Goal: Communication & Community: Share content

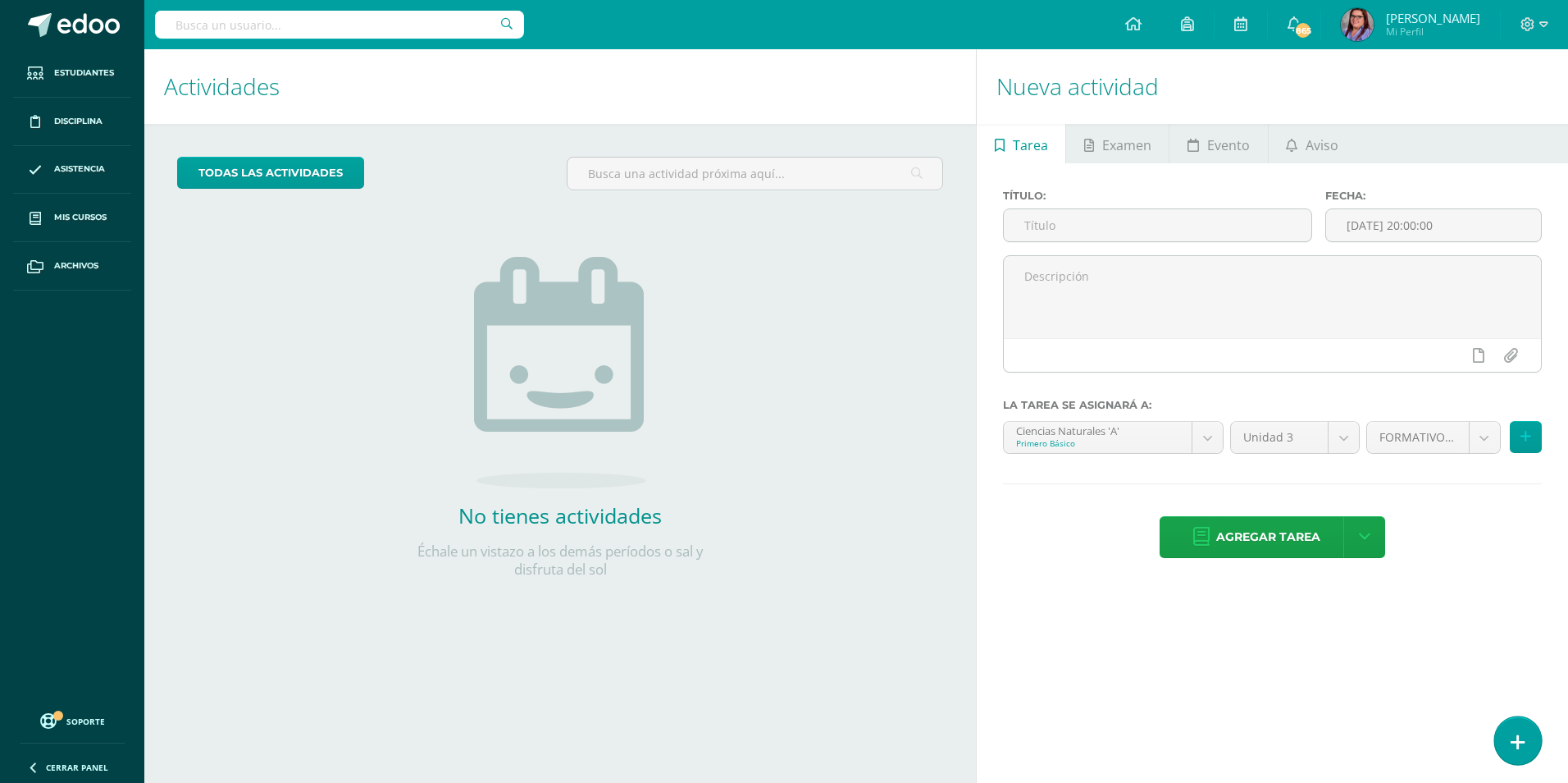
click at [1502, 742] on link at bounding box center [1517, 741] width 46 height 47
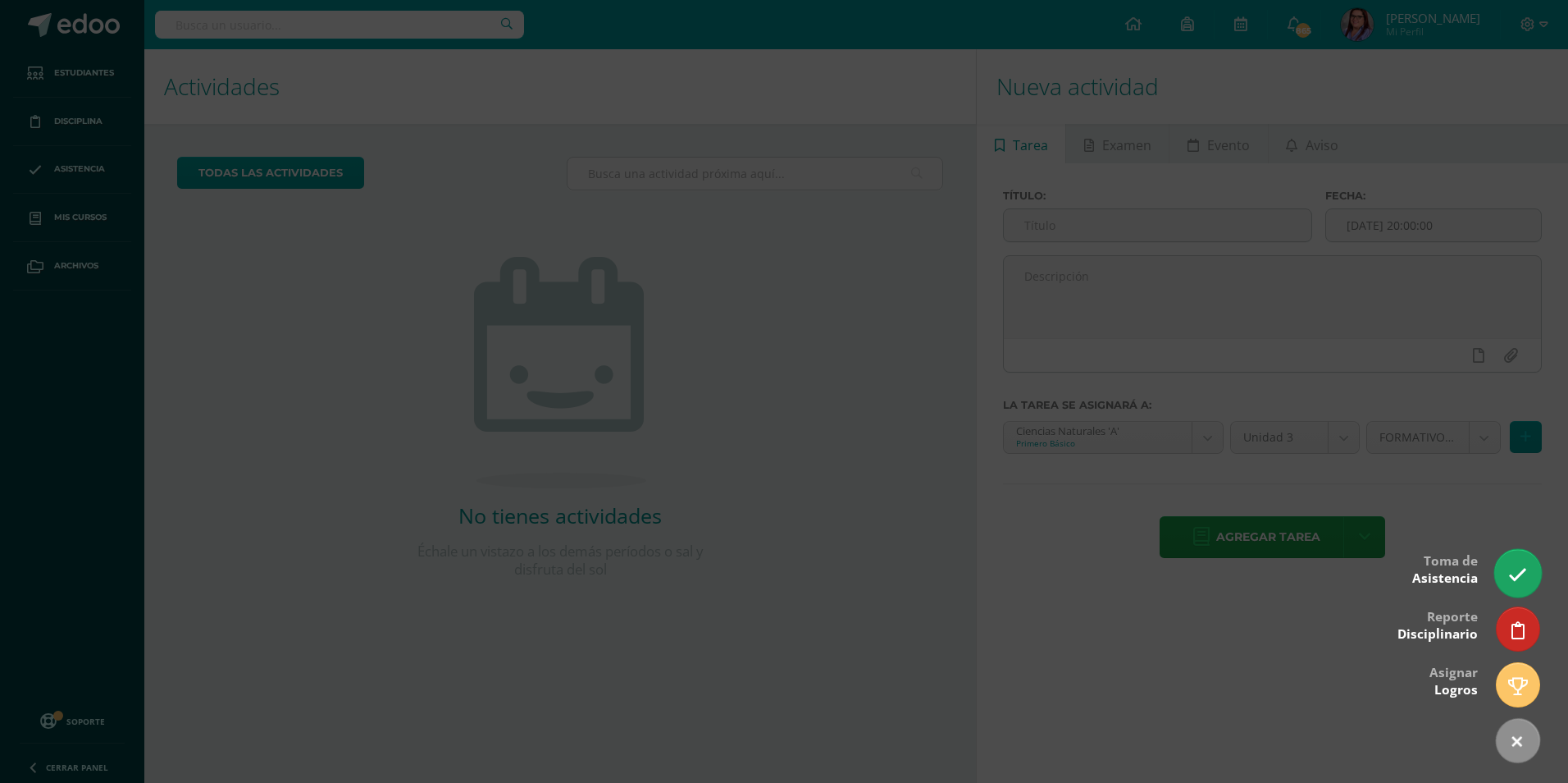
click at [1521, 567] on icon at bounding box center [1517, 575] width 19 height 19
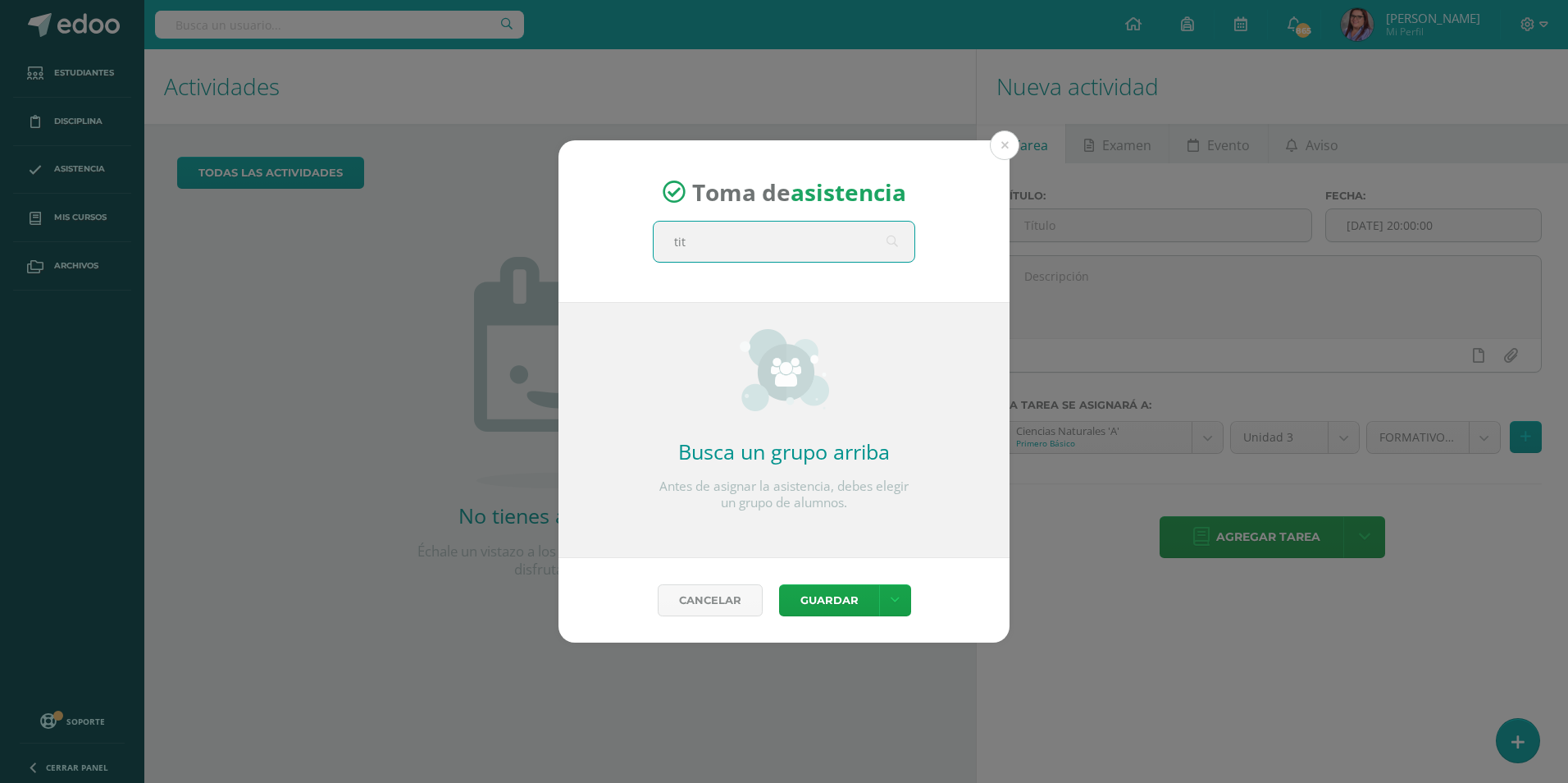
type input "titu"
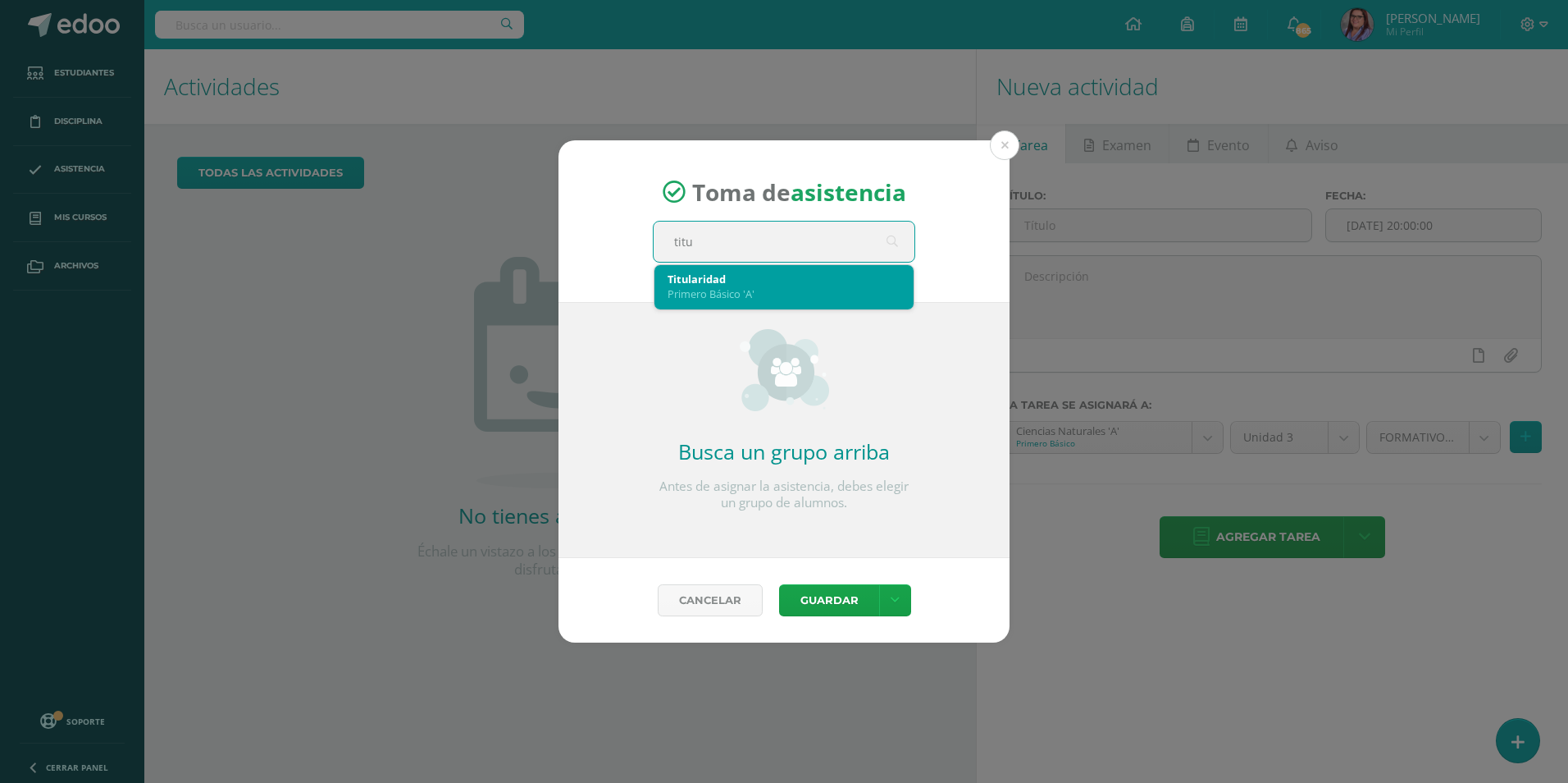
click at [780, 292] on div "Primero Básico 'A'" at bounding box center [784, 293] width 233 height 15
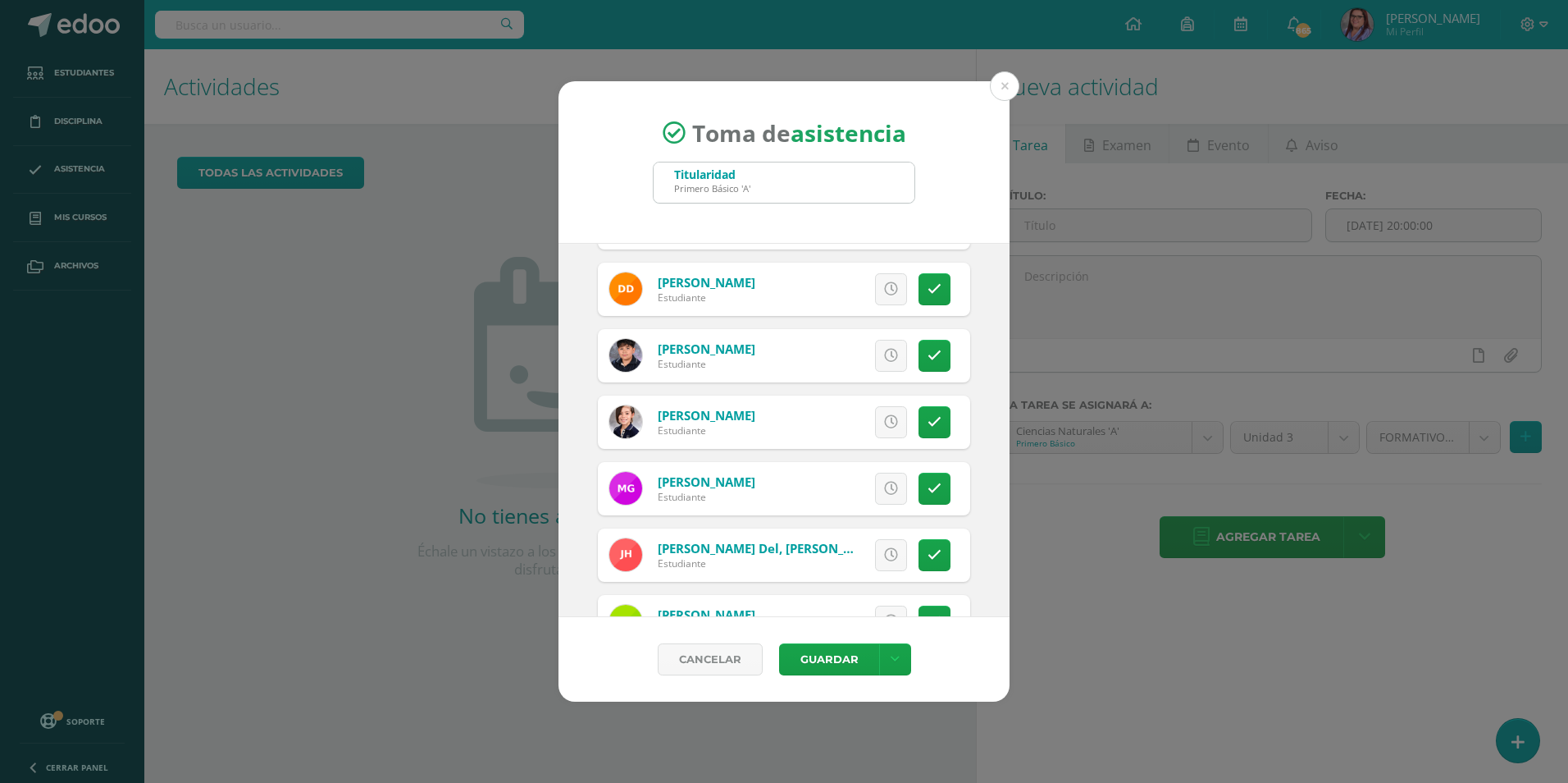
scroll to position [1066, 0]
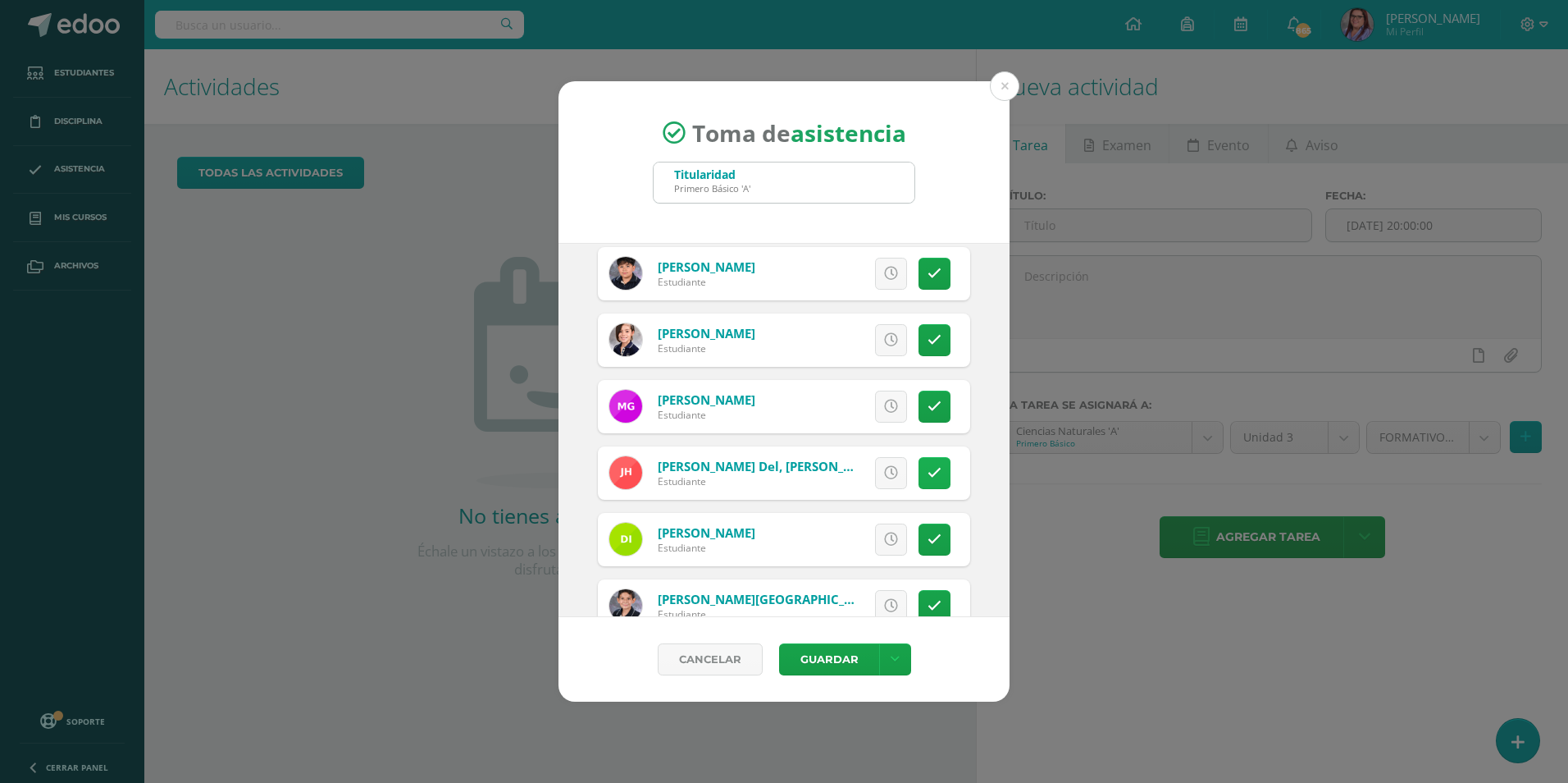
click at [928, 474] on icon at bounding box center [934, 473] width 14 height 14
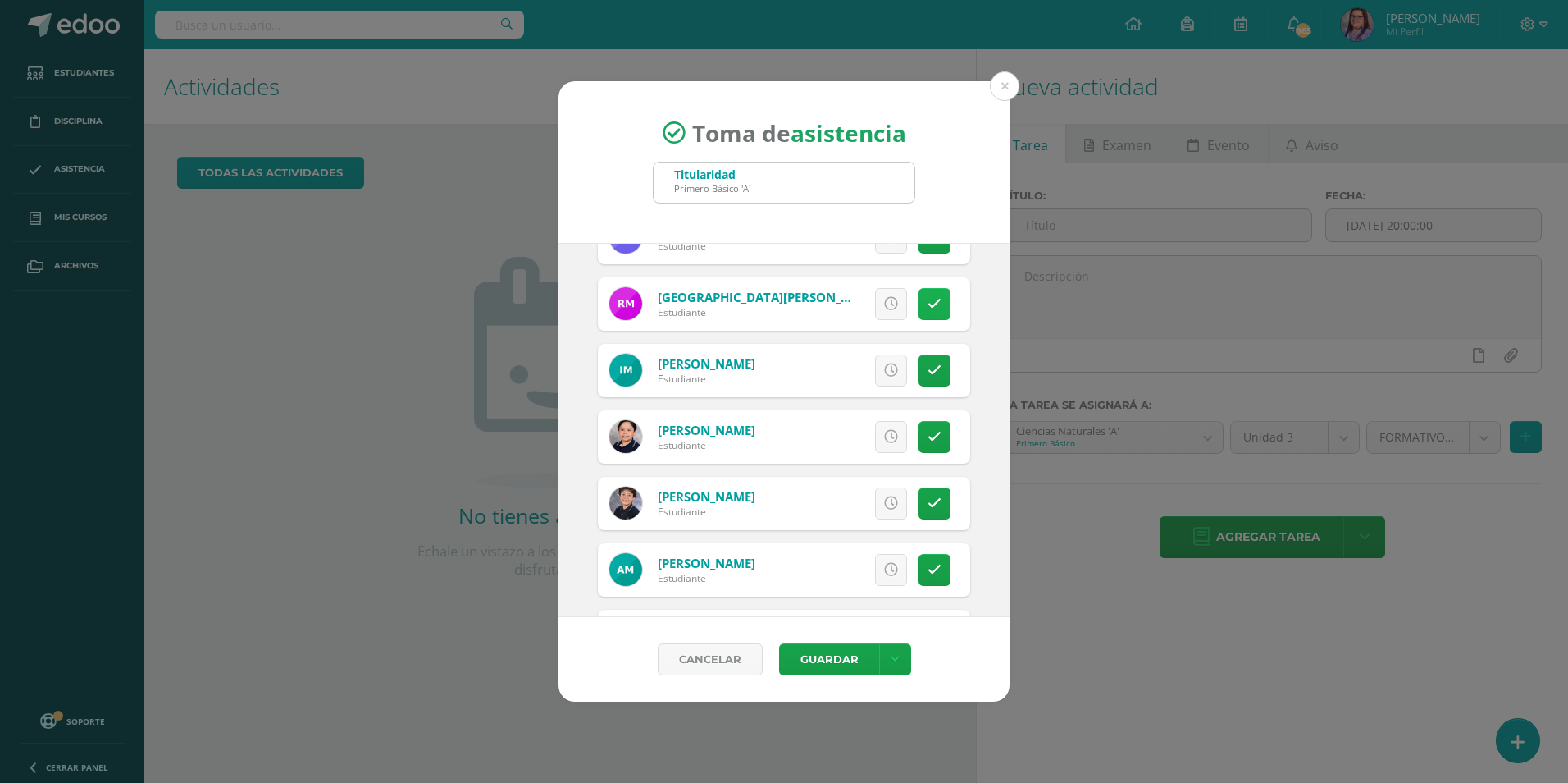
scroll to position [1641, 0]
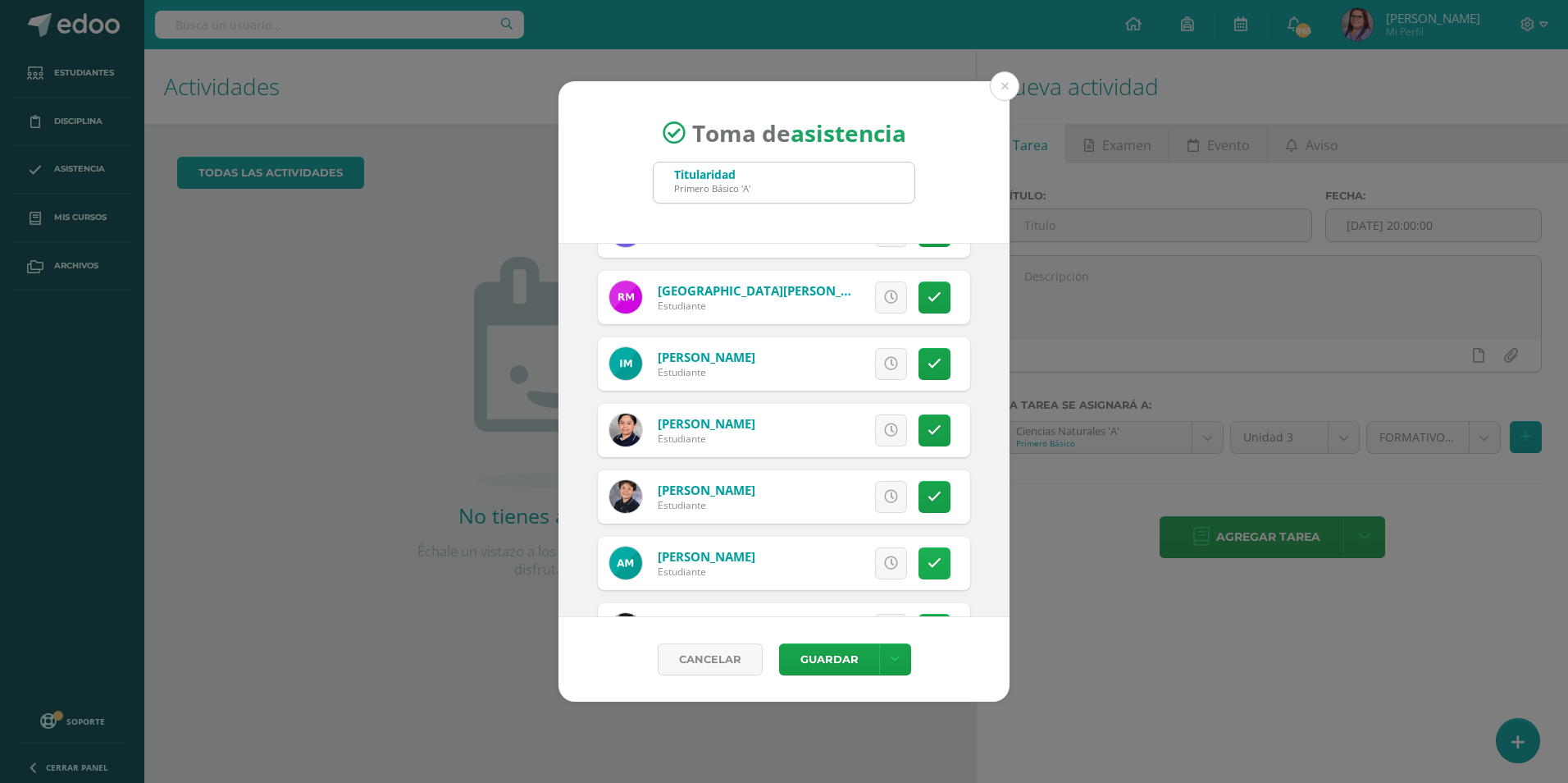
click at [928, 556] on icon at bounding box center [934, 563] width 14 height 14
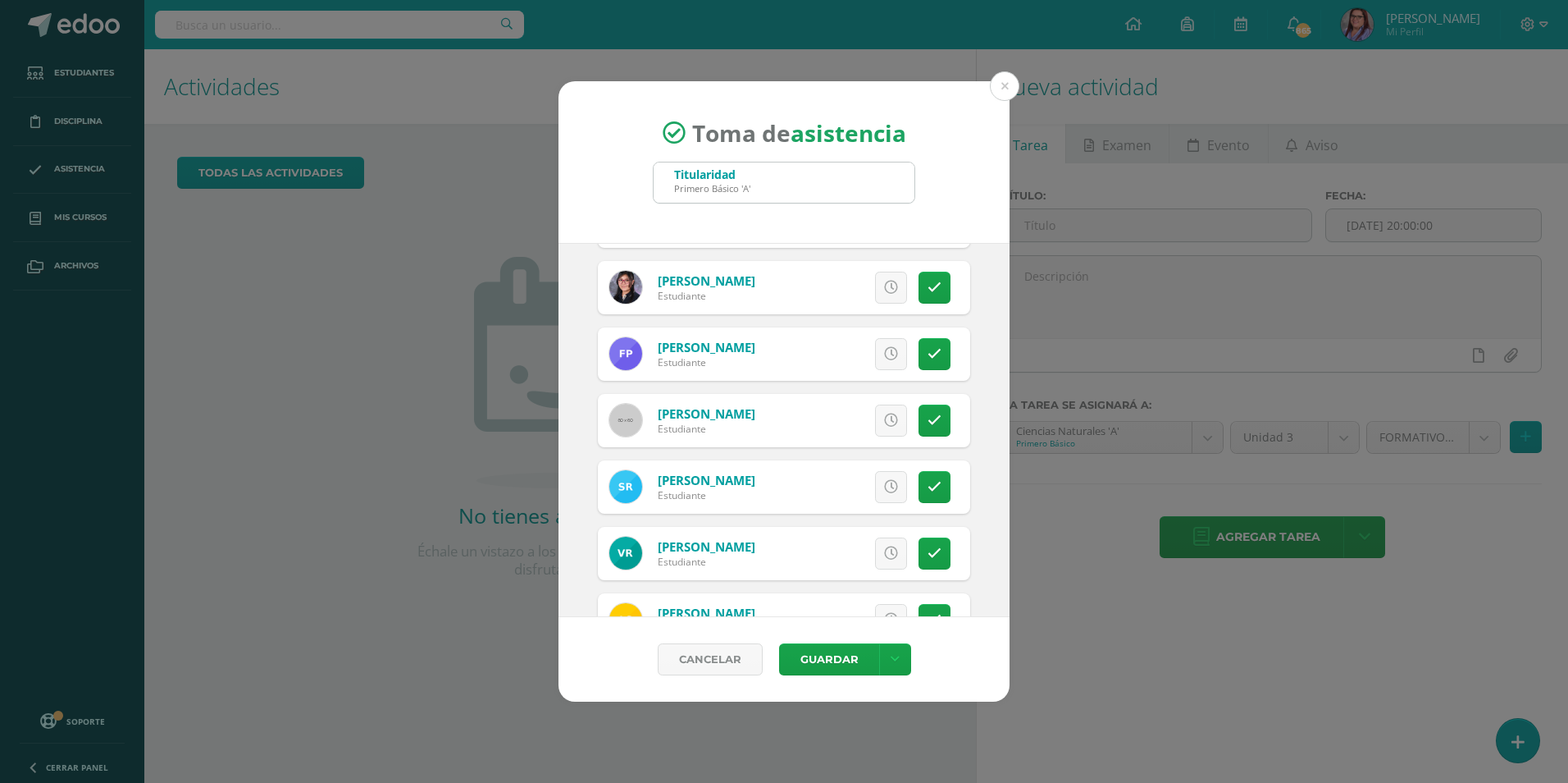
scroll to position [2052, 0]
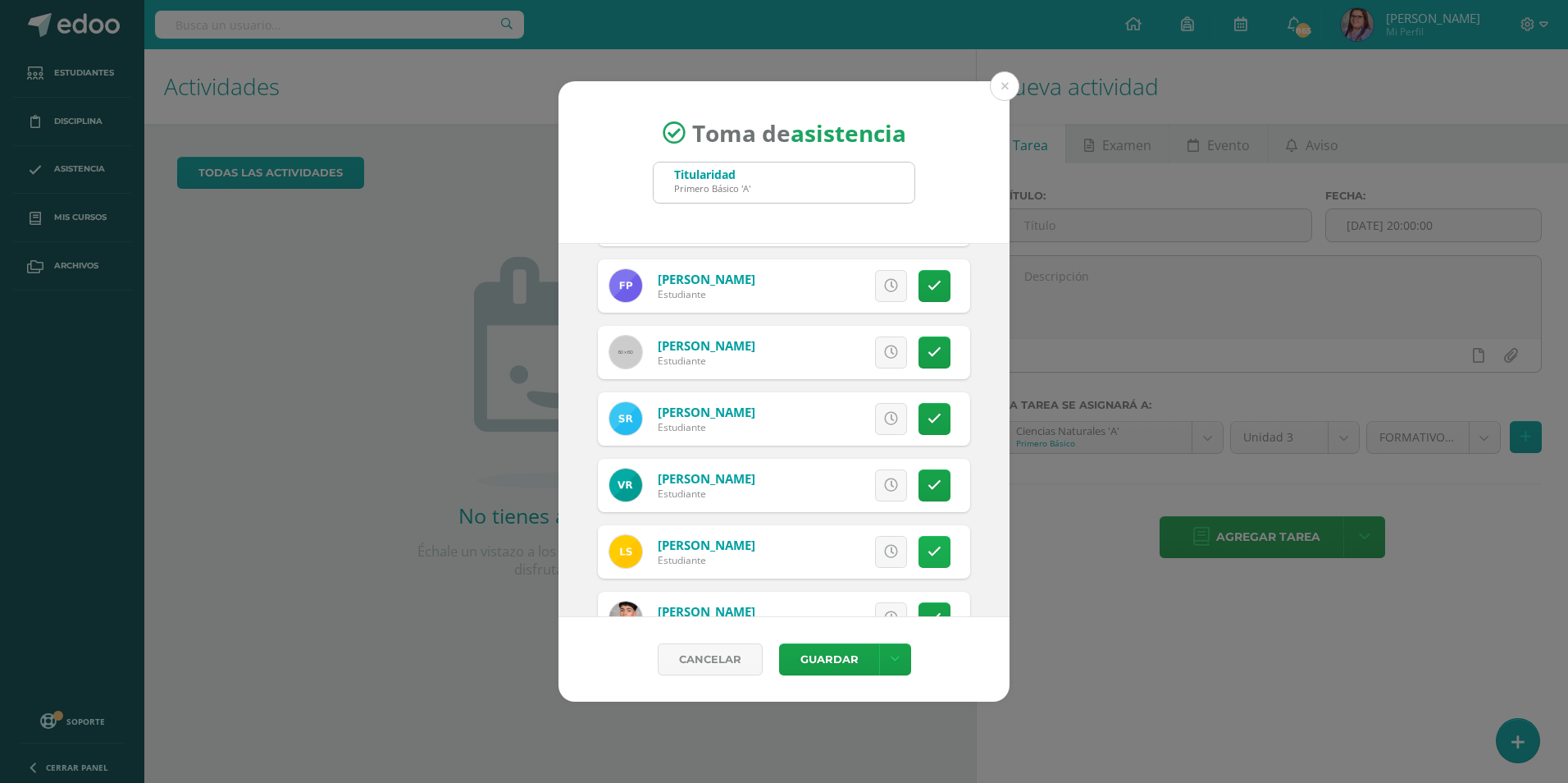
click at [928, 553] on icon at bounding box center [934, 552] width 14 height 14
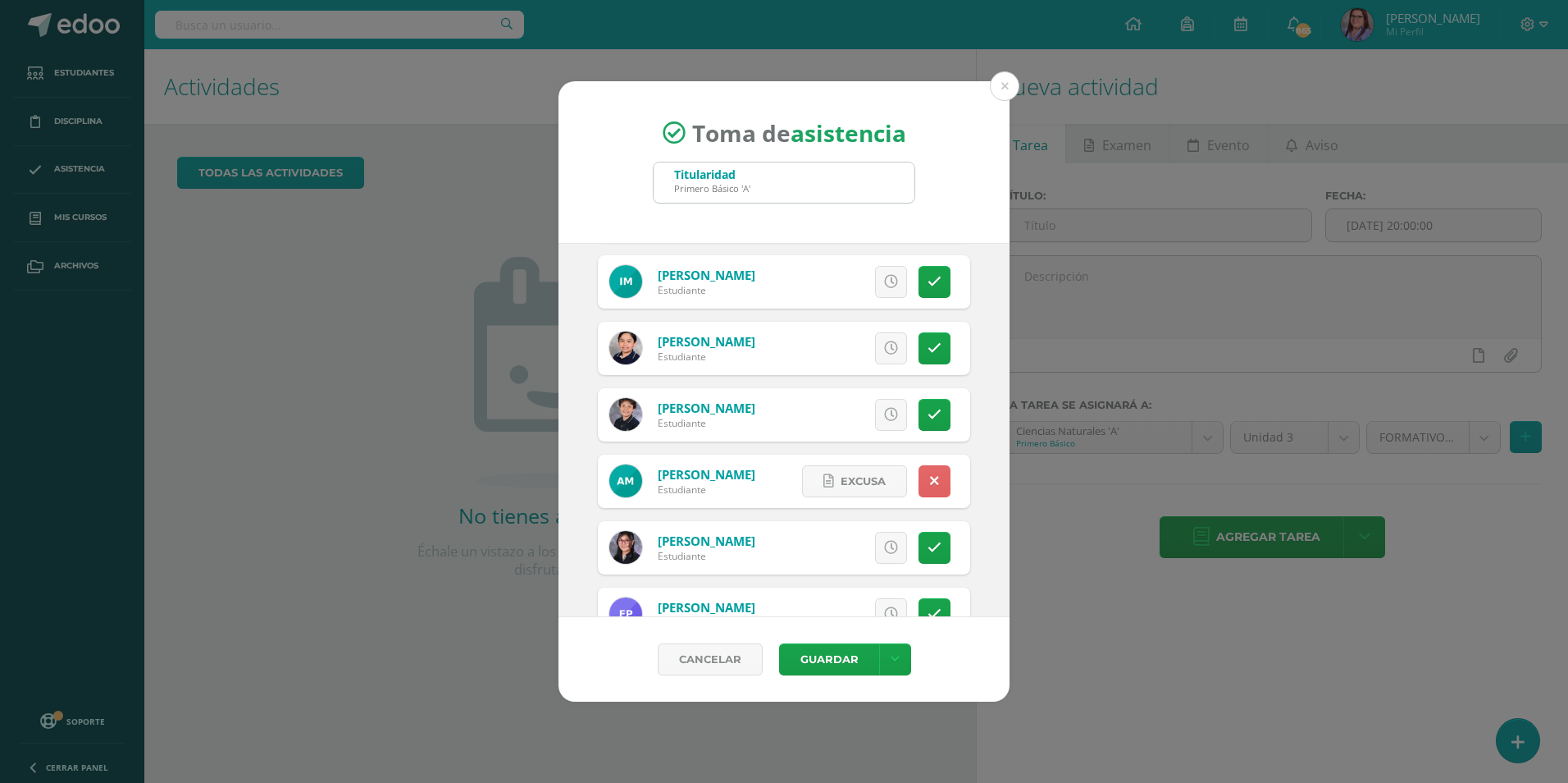
scroll to position [1641, 0]
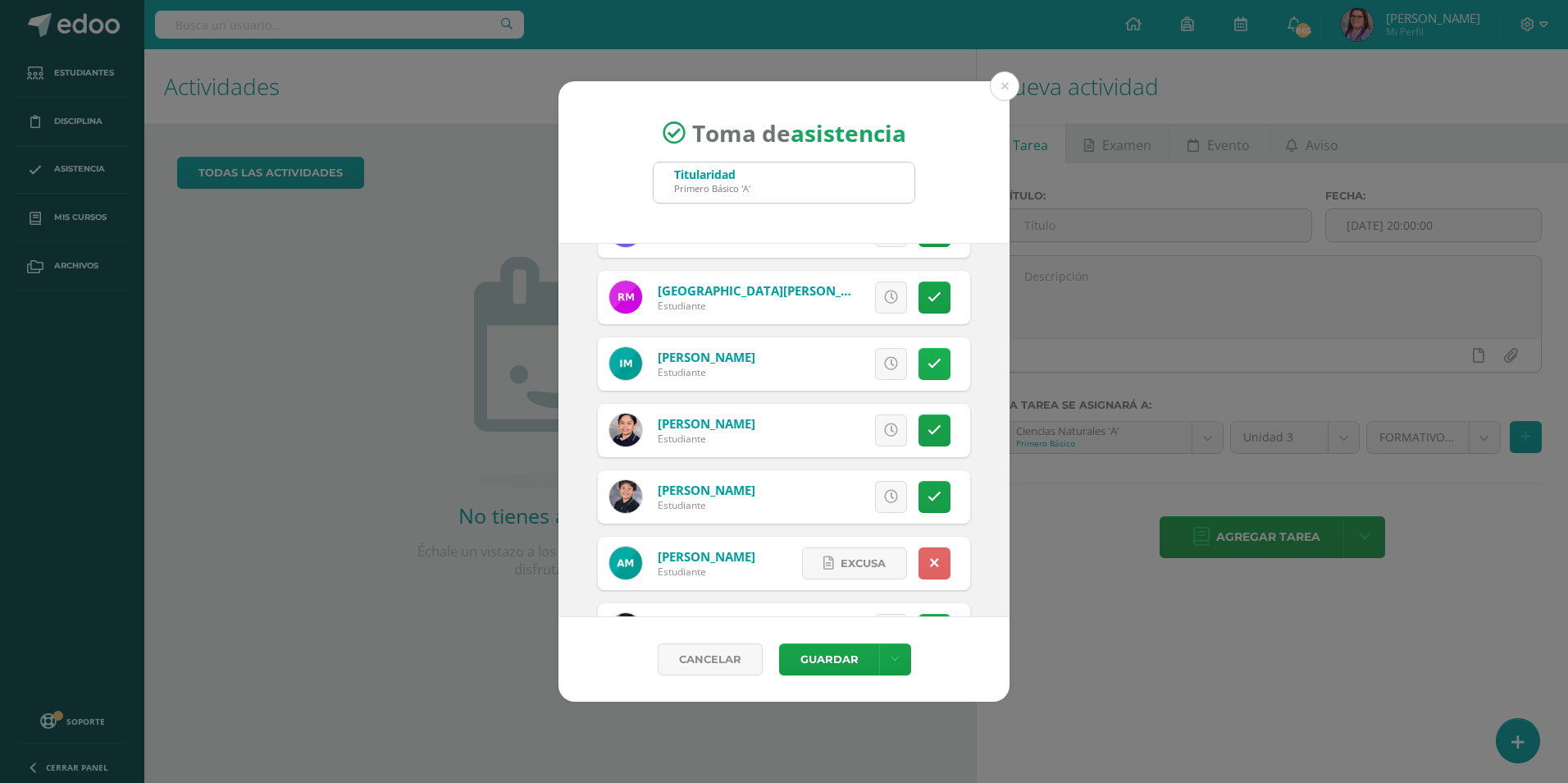
click at [934, 357] on link at bounding box center [934, 363] width 32 height 32
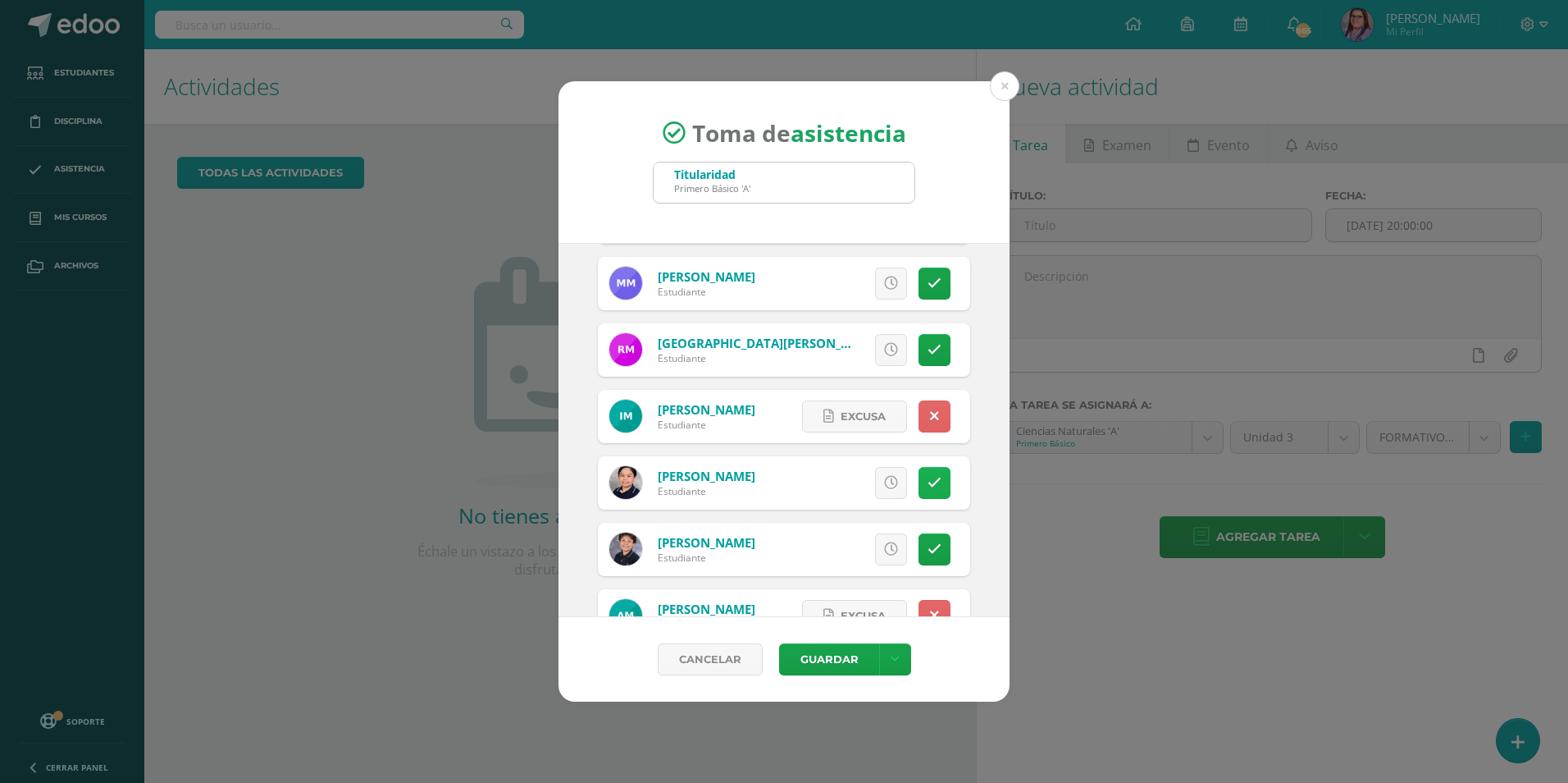
scroll to position [1559, 0]
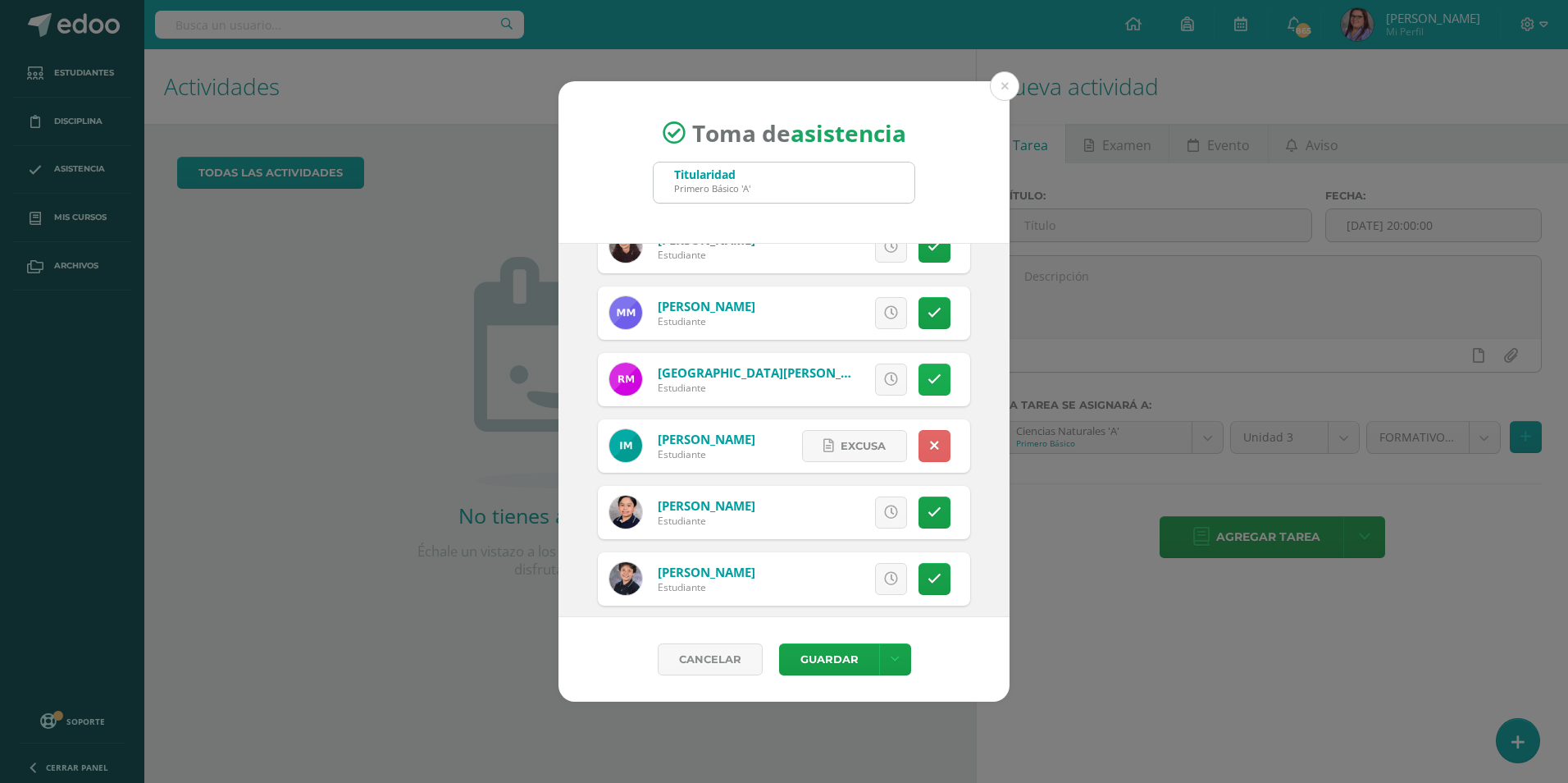
click at [931, 382] on link at bounding box center [934, 379] width 32 height 32
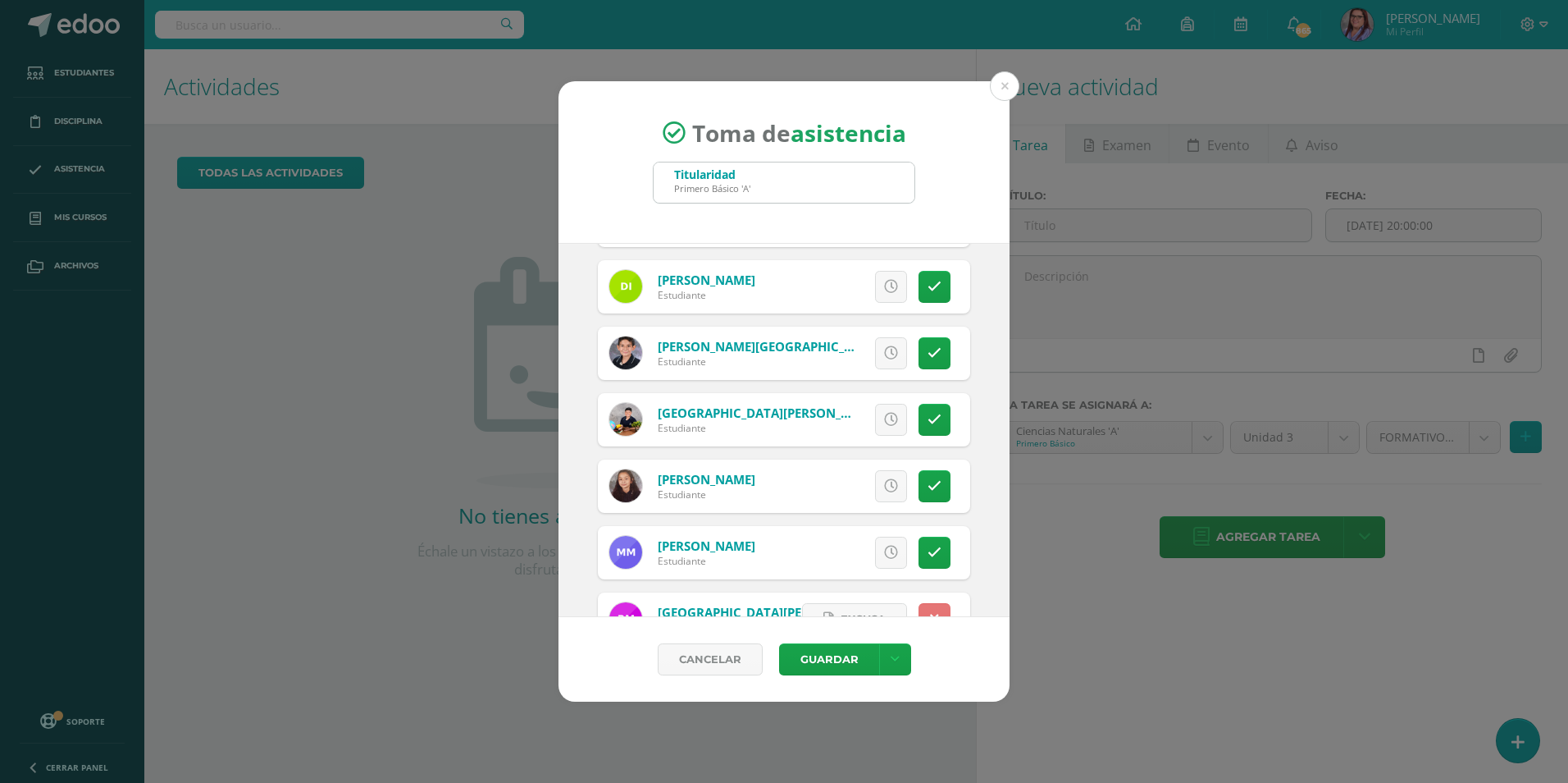
scroll to position [1313, 0]
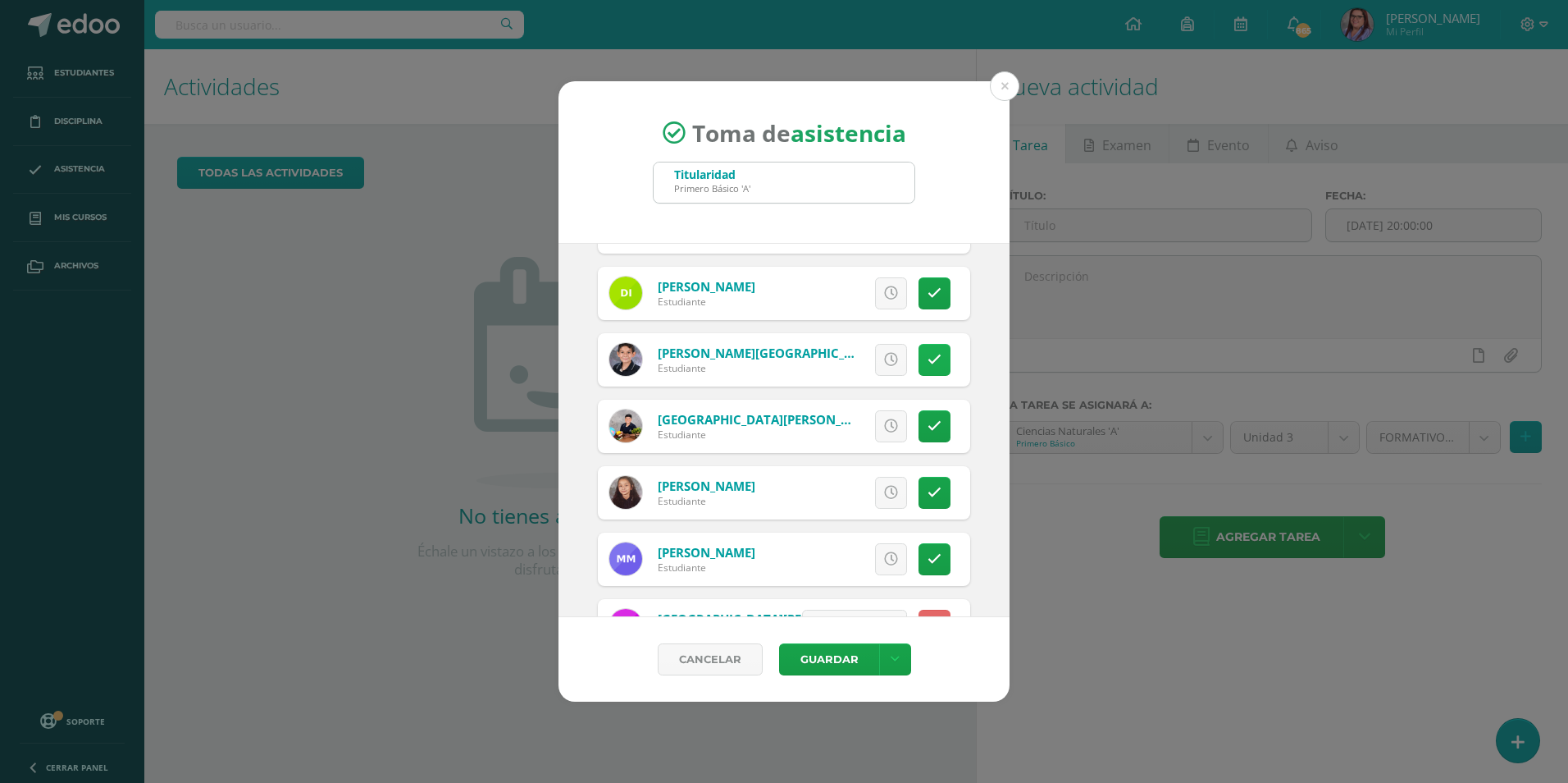
click at [930, 363] on link at bounding box center [934, 359] width 32 height 32
click at [841, 654] on button "Guardar" at bounding box center [829, 660] width 100 height 32
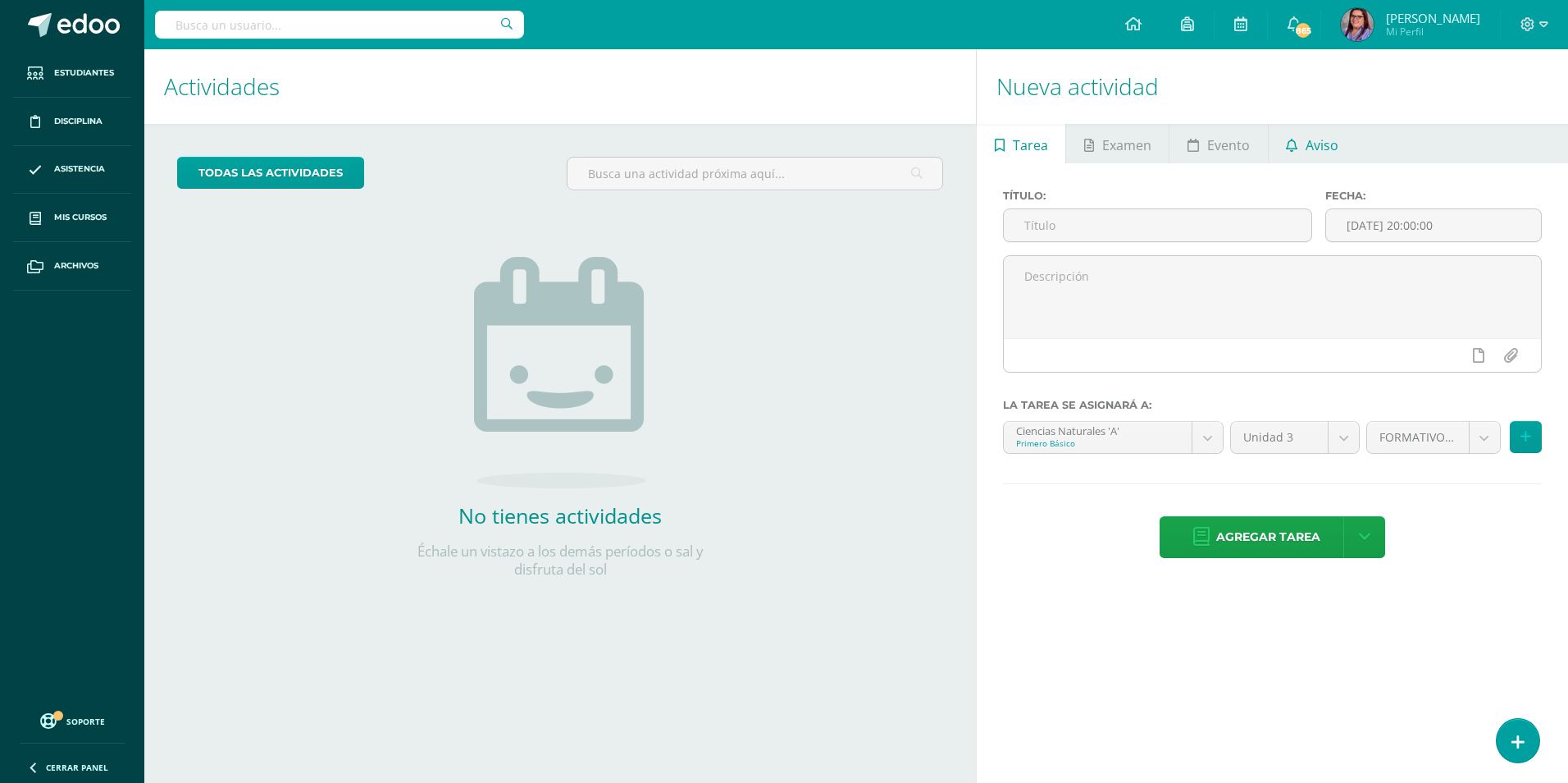
click at [1311, 129] on span "Aviso" at bounding box center [1321, 145] width 33 height 39
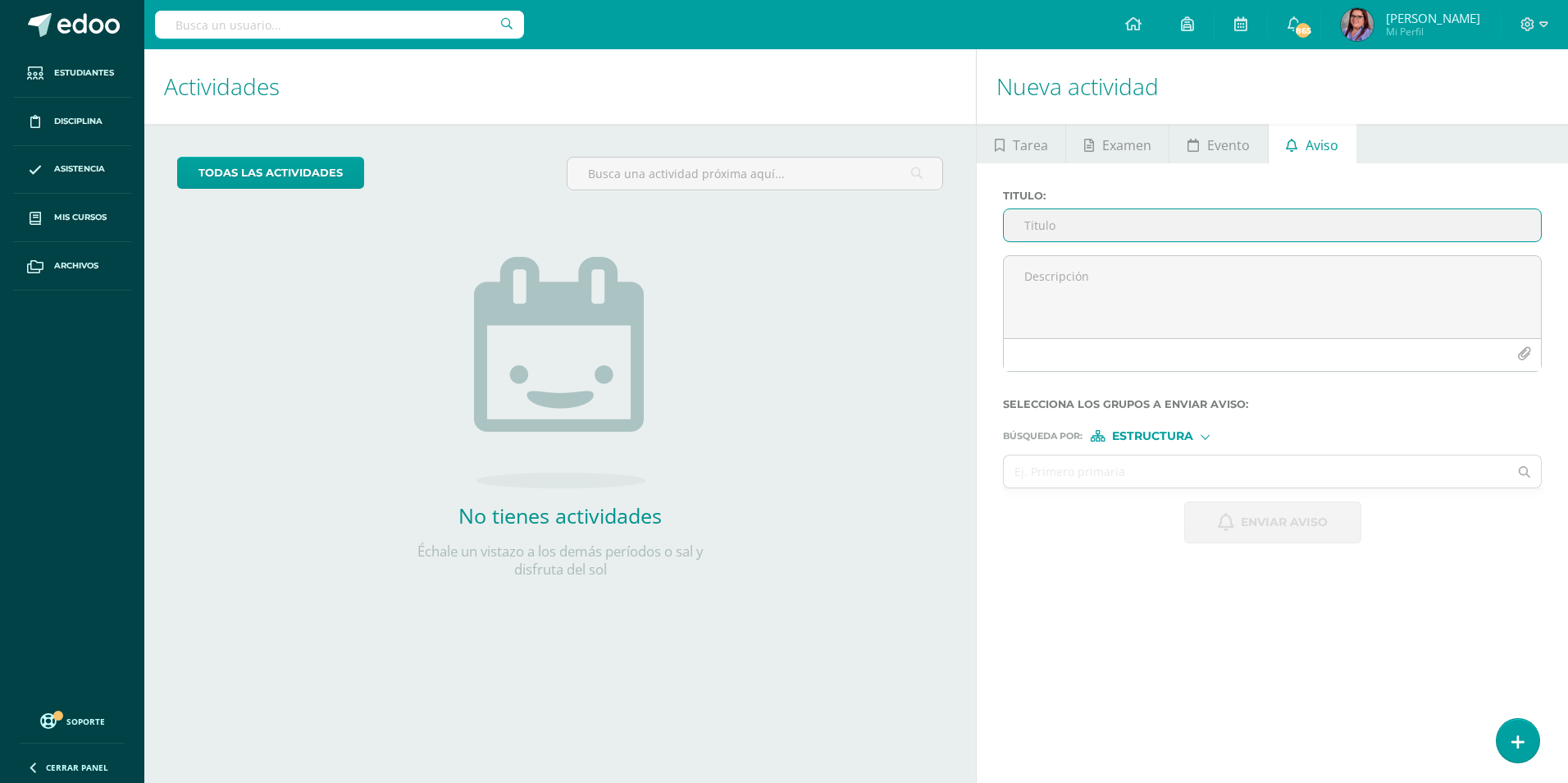
click at [1187, 224] on input "Titulo :" at bounding box center [1272, 225] width 537 height 32
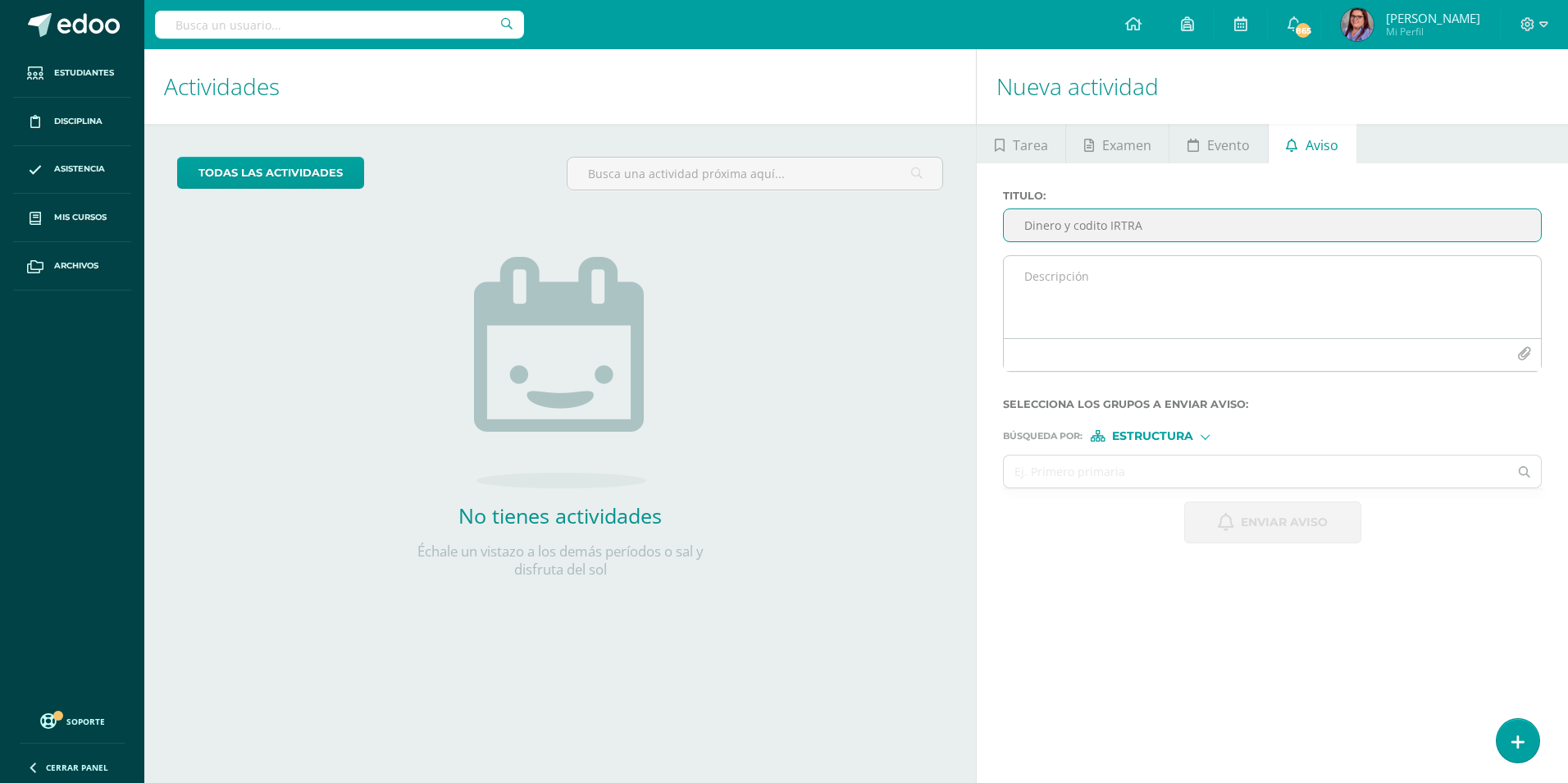
type input "Dinero y codito IRTRA"
click at [1166, 272] on textarea at bounding box center [1272, 296] width 537 height 82
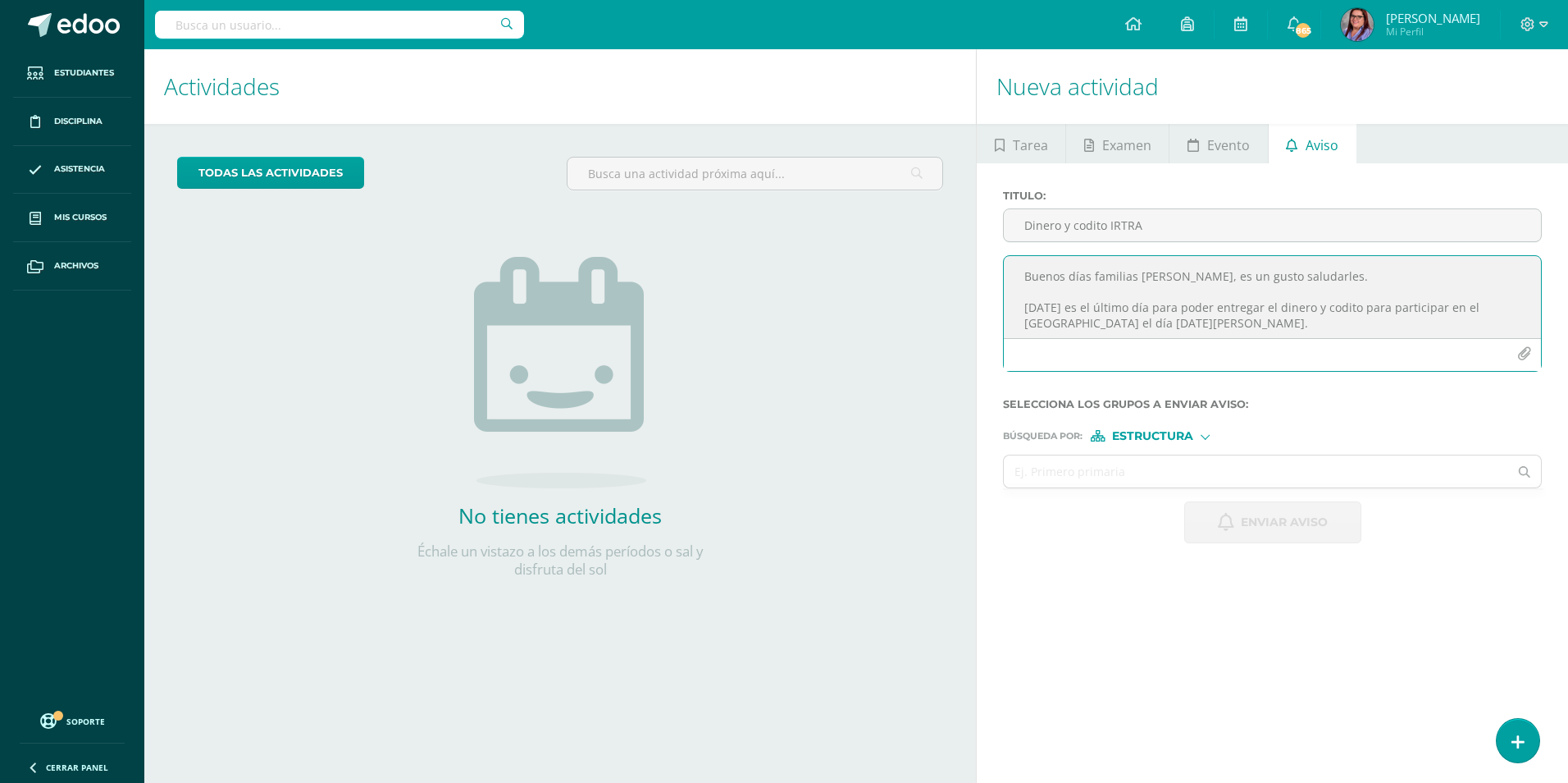
scroll to position [82, 0]
click at [1274, 293] on textarea "Buenos días familias maristas, es un gusto saludarles. Mañana es el último día …" at bounding box center [1272, 296] width 537 height 82
click at [1139, 277] on textarea "Buenos días familias maristas, es un gusto saludarles. Mañana es el último día …" at bounding box center [1272, 296] width 537 height 82
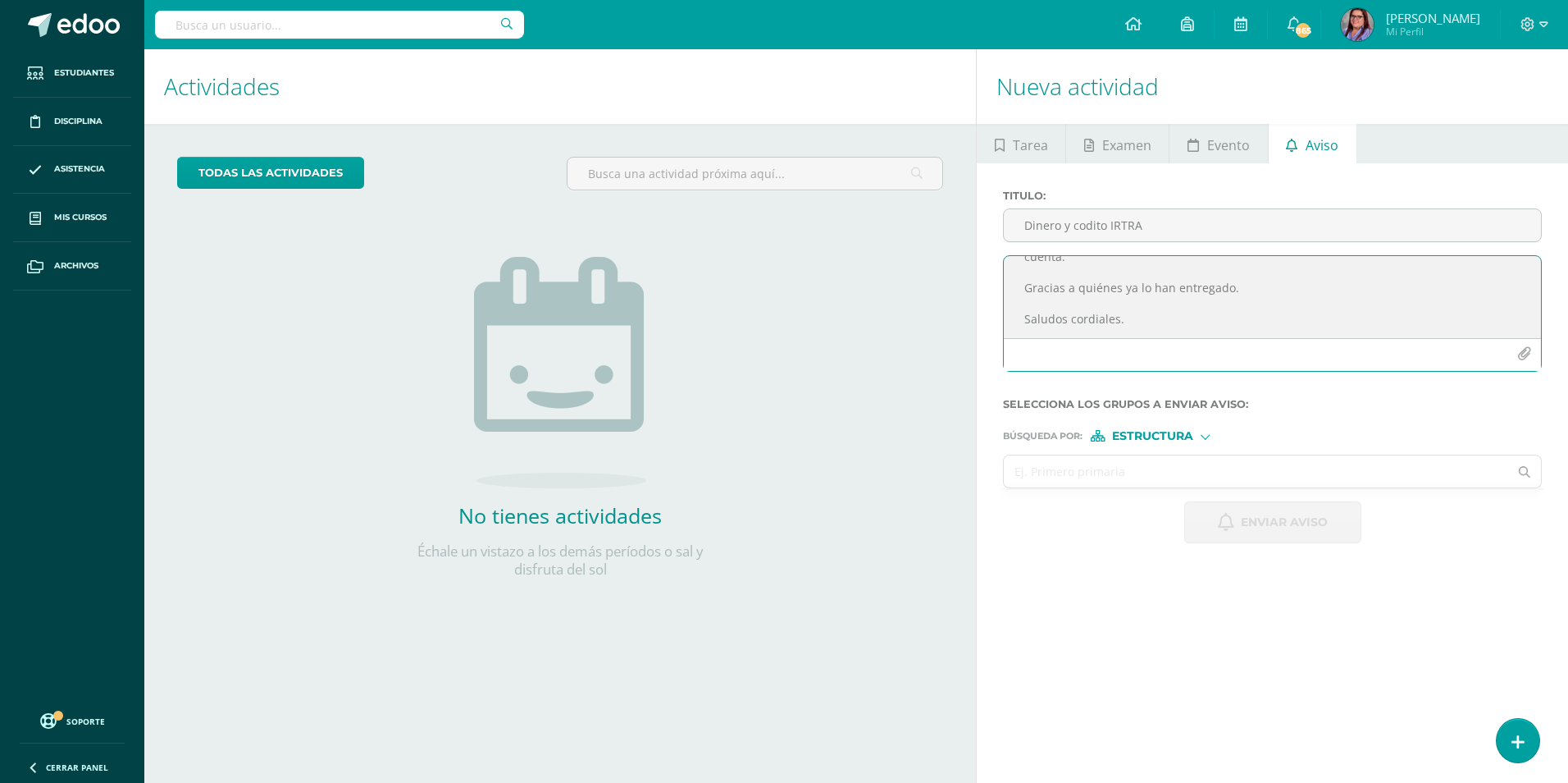
type textarea "Buenos días familias maristas, es un gusto saludarles. Mañana es el último día …"
click at [1177, 483] on input "text" at bounding box center [1255, 471] width 504 height 32
type input "titularidad"
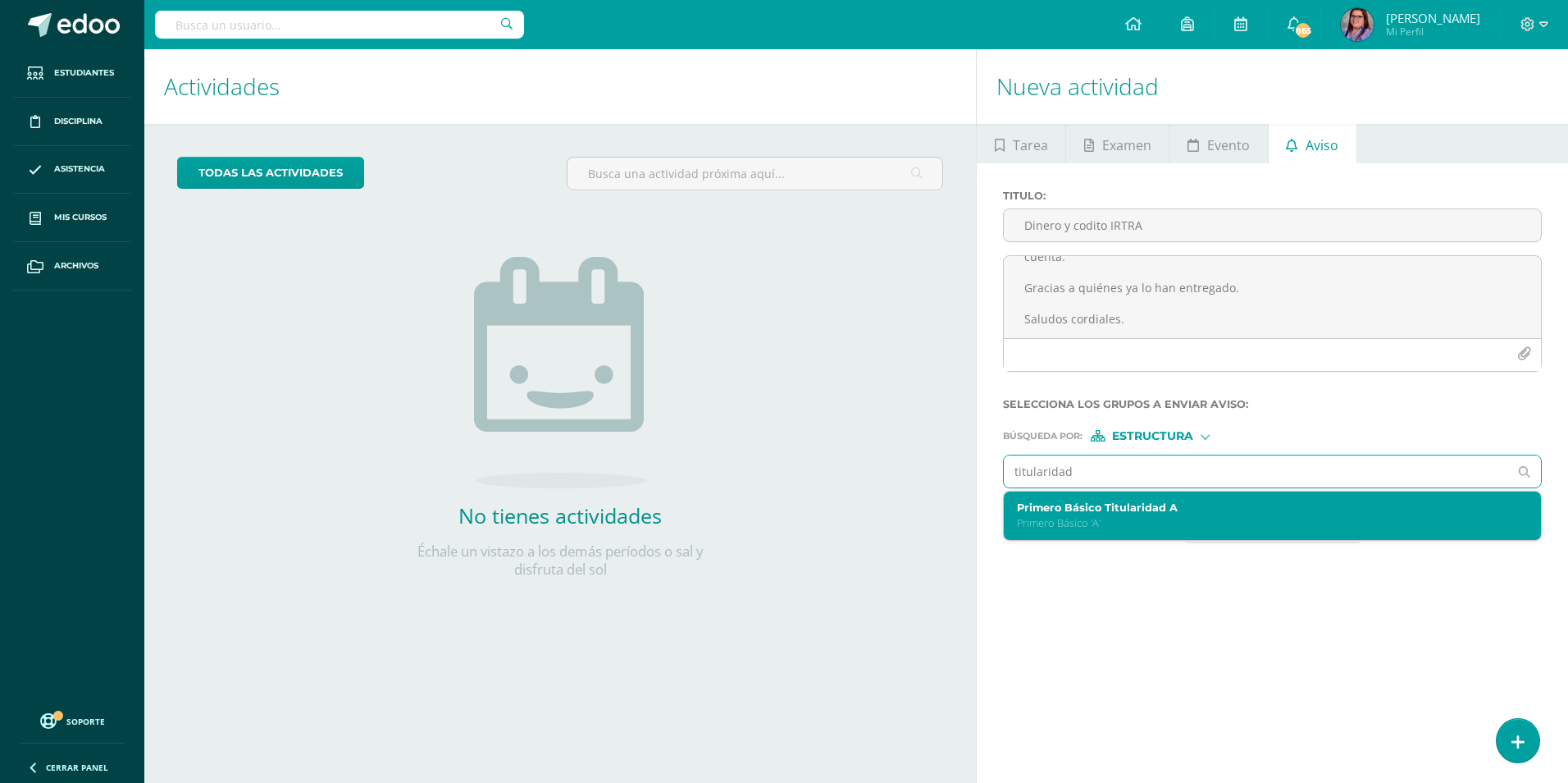
click at [1164, 518] on p "Primero Básico 'A'" at bounding box center [1261, 523] width 488 height 14
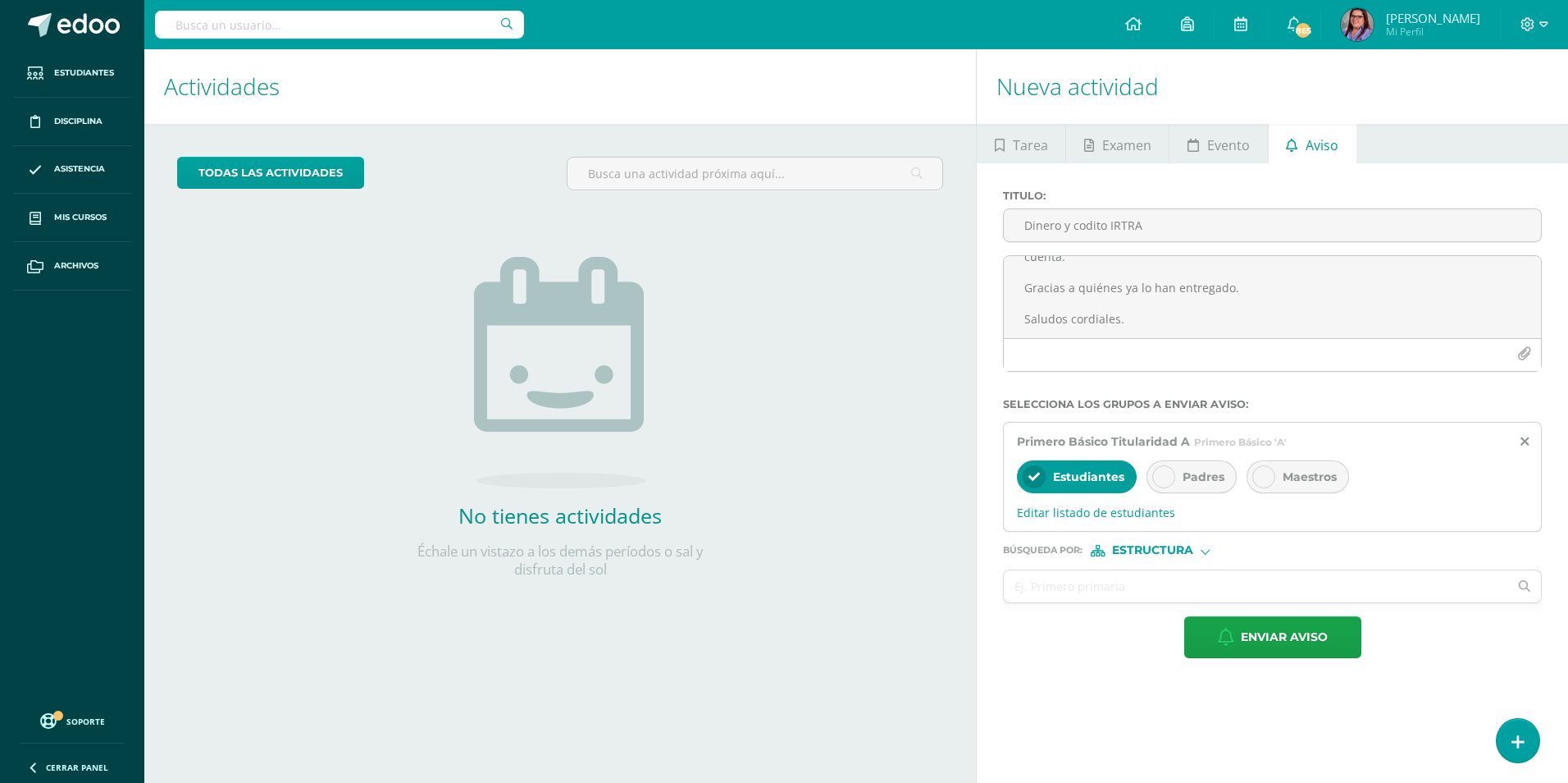
click at [1194, 490] on div "Padres" at bounding box center [1191, 476] width 90 height 33
click at [1257, 646] on span "Enviar aviso" at bounding box center [1284, 637] width 87 height 40
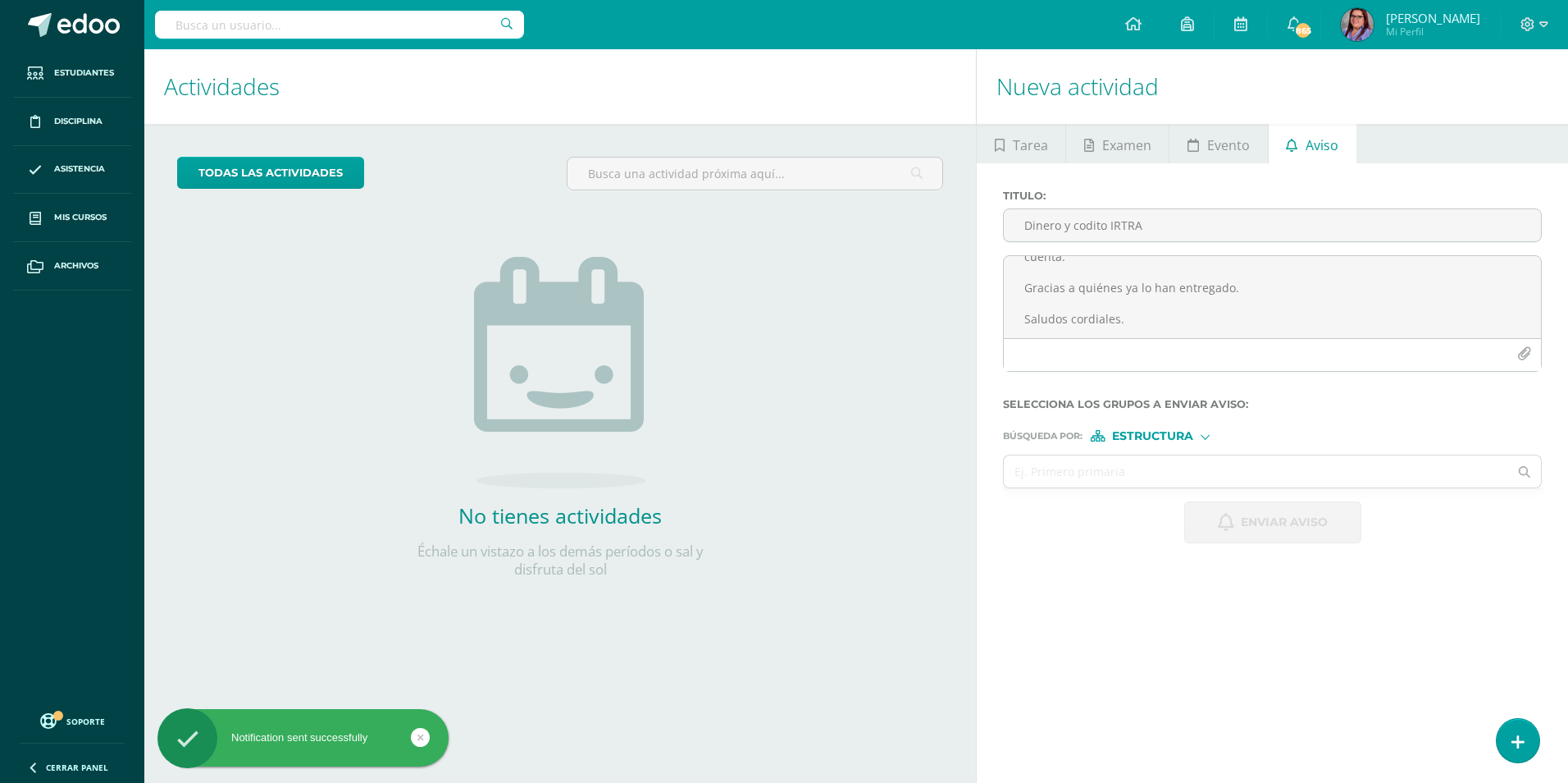
scroll to position [0, 0]
